Goal: Check status: Check status

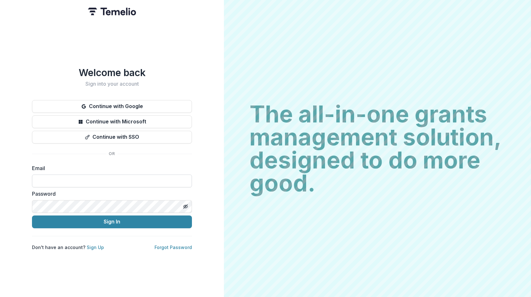
click at [79, 181] on input at bounding box center [112, 181] width 160 height 13
click at [113, 179] on input at bounding box center [112, 181] width 160 height 13
click at [111, 135] on button "Continue with SSO" at bounding box center [112, 137] width 160 height 13
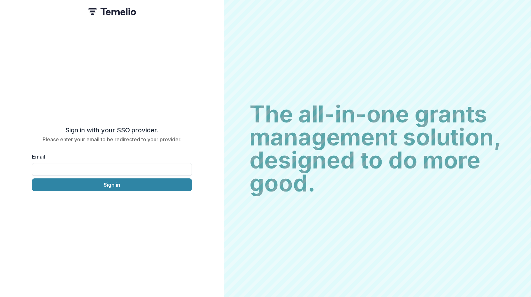
click at [107, 163] on input "Email" at bounding box center [112, 169] width 160 height 13
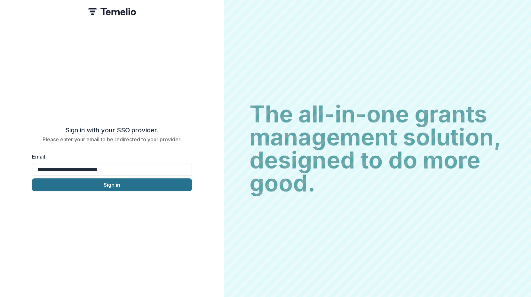
type input "**********"
click at [147, 182] on button "Sign in" at bounding box center [112, 185] width 160 height 13
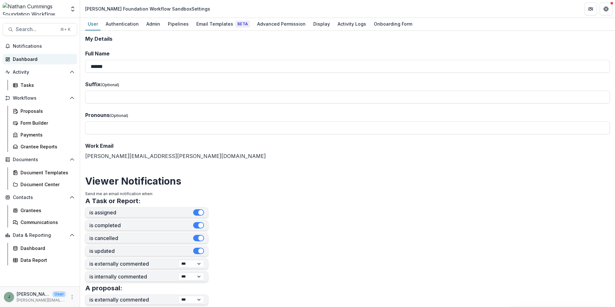
click at [25, 57] on div "Dashboard" at bounding box center [42, 59] width 59 height 7
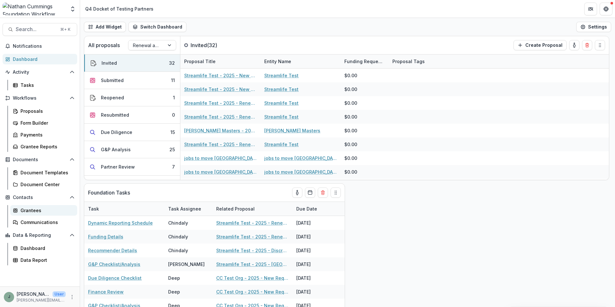
click at [30, 211] on div "Grantees" at bounding box center [46, 210] width 52 height 7
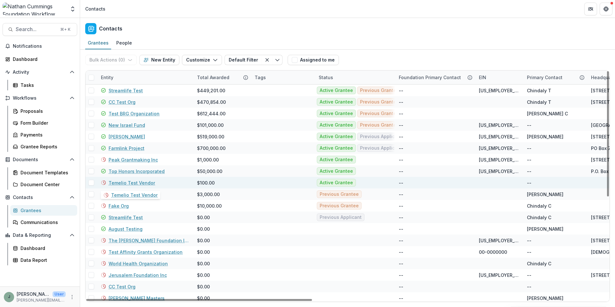
click at [137, 182] on link "Temelio Test Vendor" at bounding box center [132, 182] width 46 height 7
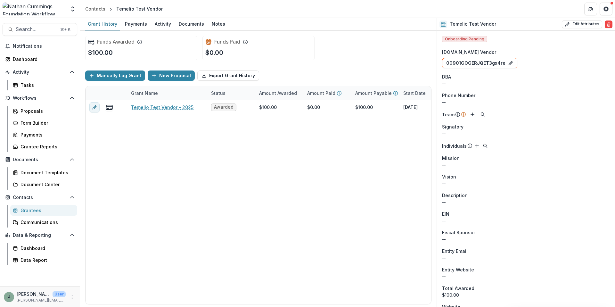
click at [125, 140] on div "Temelio Test Vendor - 2025 Awarded $100.00 $0.00 $100.00 [DATE] -- $0.00 Presid…" at bounding box center [346, 202] width 522 height 204
click at [28, 8] on img at bounding box center [34, 9] width 63 height 13
click at [42, 8] on img at bounding box center [34, 9] width 63 height 13
click at [34, 8] on img at bounding box center [34, 9] width 63 height 13
click at [31, 59] on div "Dashboard" at bounding box center [42, 59] width 59 height 7
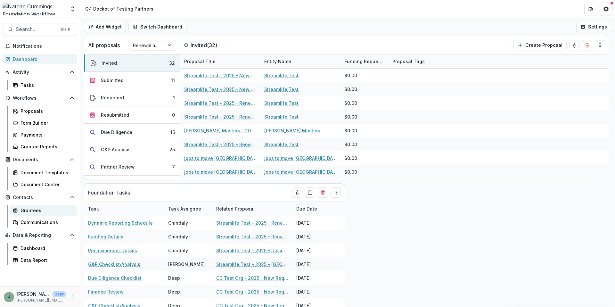
click at [25, 209] on div "Grantees" at bounding box center [46, 210] width 52 height 7
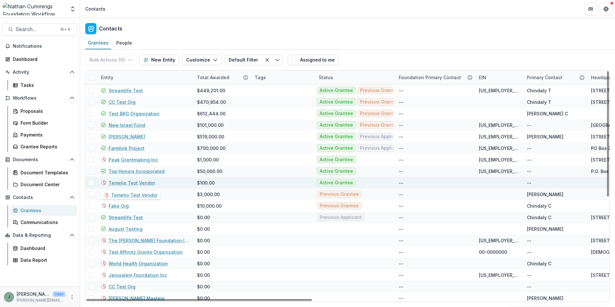
click at [134, 183] on link "Temelio Test Vendor" at bounding box center [132, 182] width 46 height 7
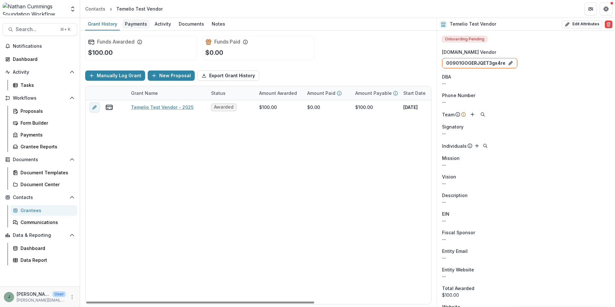
click at [133, 26] on div "Payments" at bounding box center [135, 23] width 27 height 9
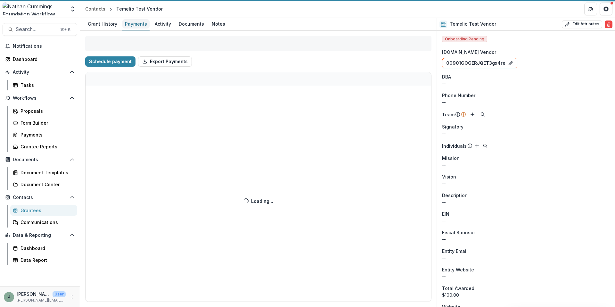
select select "******"
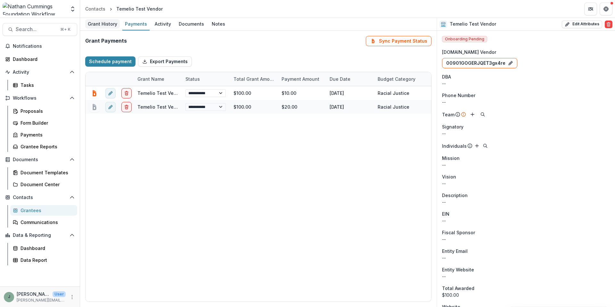
click at [105, 24] on div "Grant History" at bounding box center [102, 23] width 35 height 9
